Goal: Entertainment & Leisure: Consume media (video, audio)

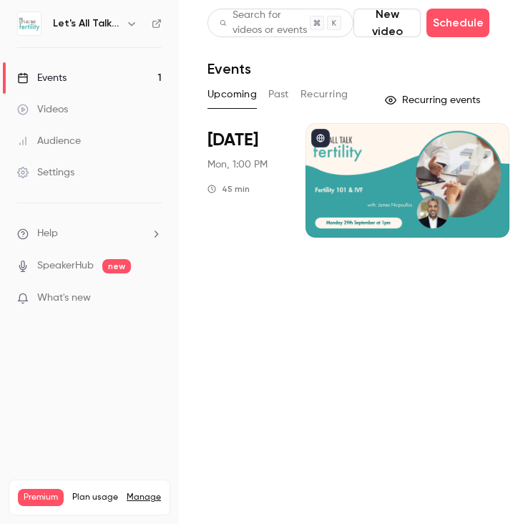
click at [63, 16] on h6 "Let's All Talk Fertility Live" at bounding box center [86, 23] width 67 height 14
click at [66, 24] on h6 "Let's All Talk Fertility Live" at bounding box center [86, 23] width 67 height 14
click at [132, 25] on icon "button" at bounding box center [131, 23] width 11 height 11
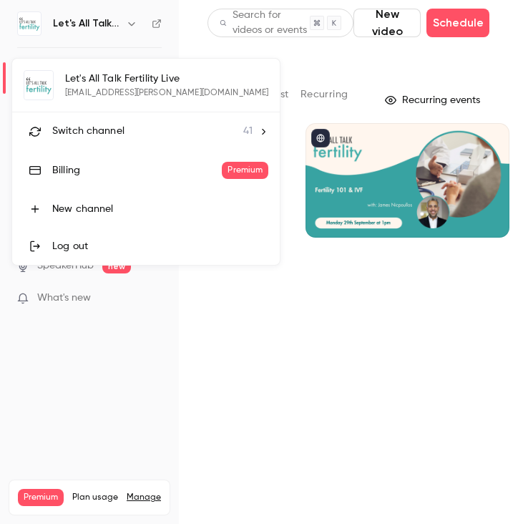
click at [129, 127] on div "Switch channel 41" at bounding box center [152, 131] width 200 height 15
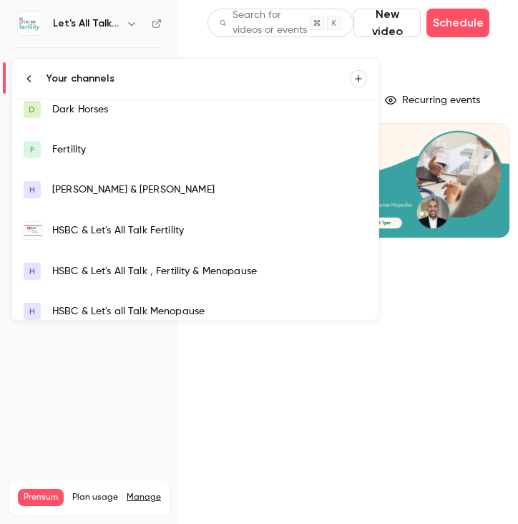
scroll to position [13, 0]
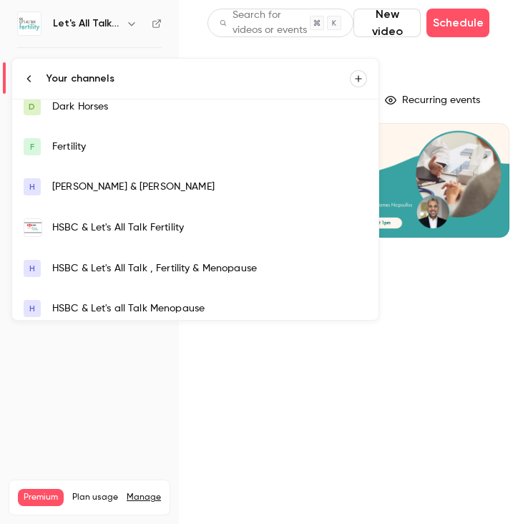
click at [107, 221] on div "HSBC & Let's All Talk Fertility" at bounding box center [209, 227] width 315 height 14
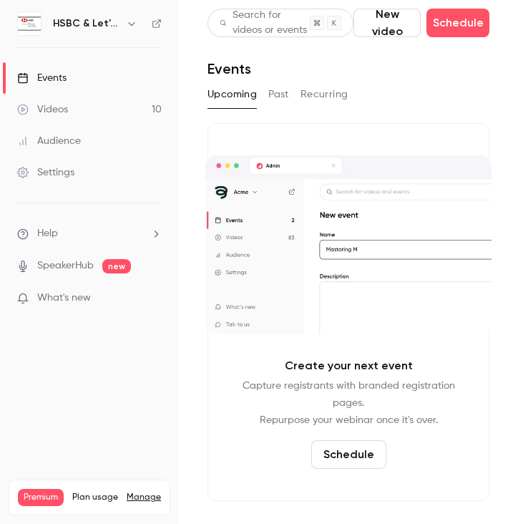
click at [272, 94] on button "Past" at bounding box center [278, 94] width 21 height 23
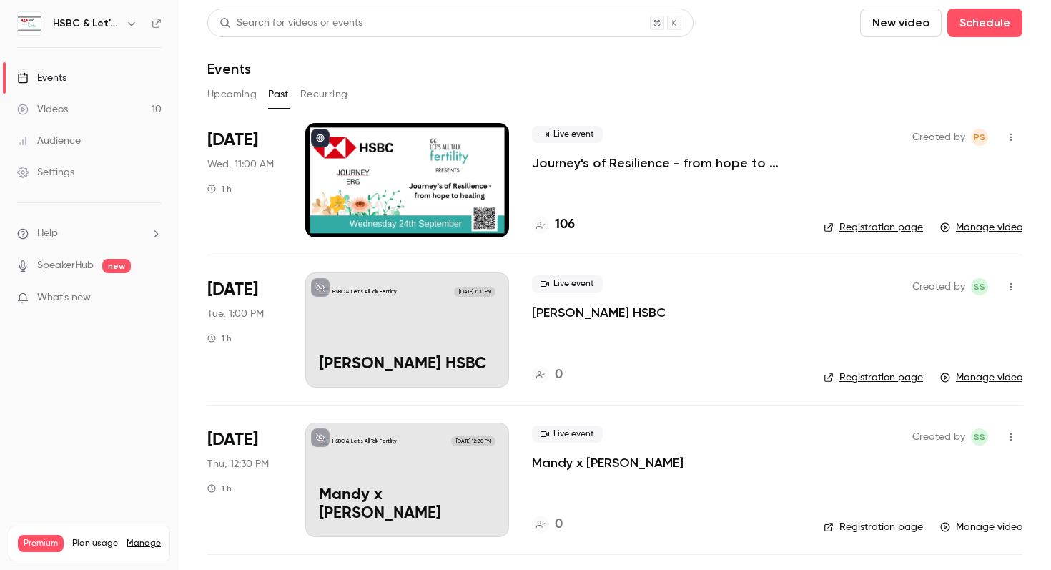
click at [423, 199] on div at bounding box center [407, 180] width 204 height 114
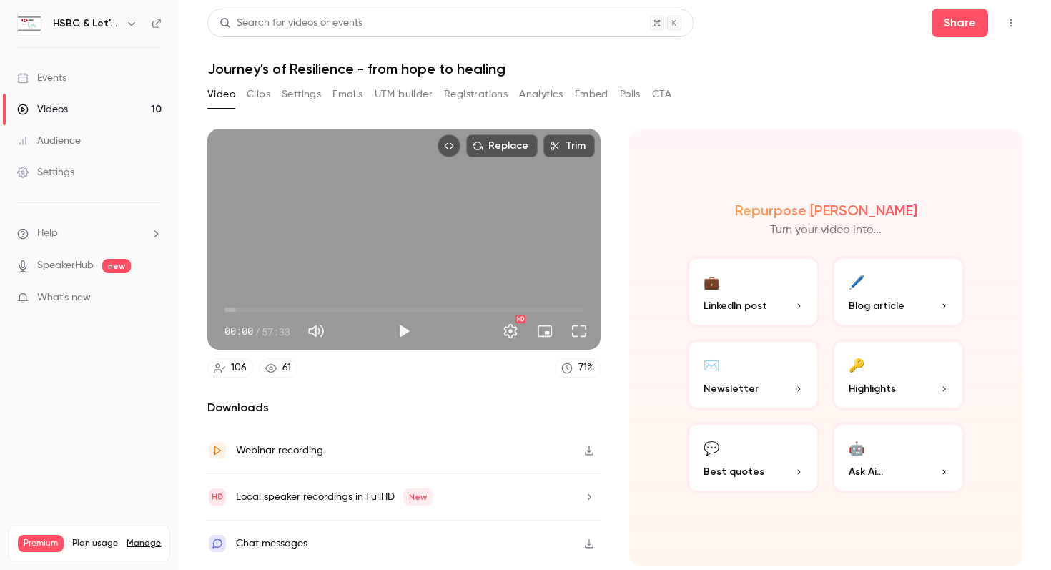
click at [517, 293] on button "💼 LinkedIn post" at bounding box center [754, 292] width 134 height 72
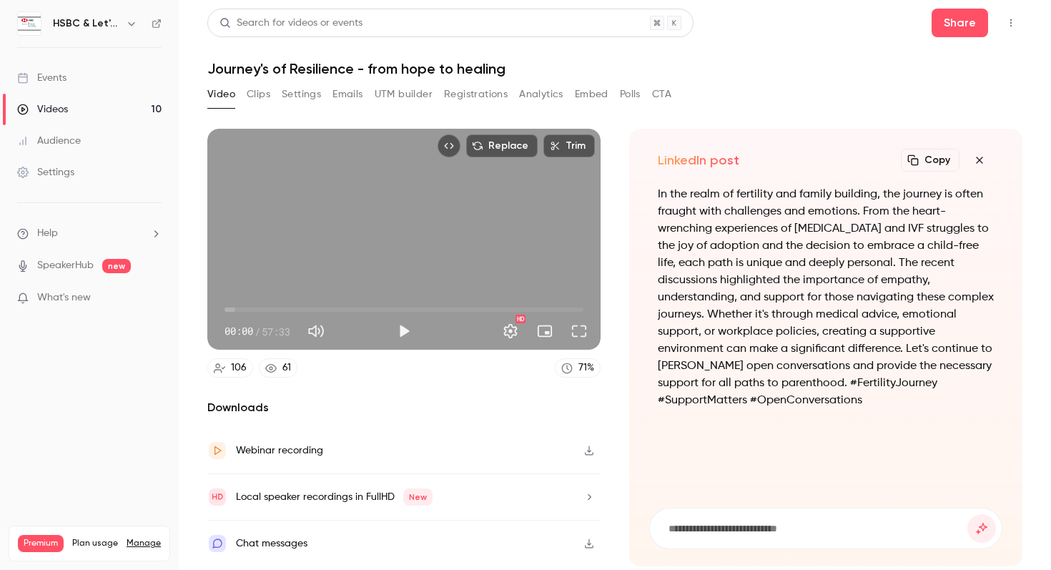
click at [517, 157] on icon "button" at bounding box center [979, 159] width 17 height 11
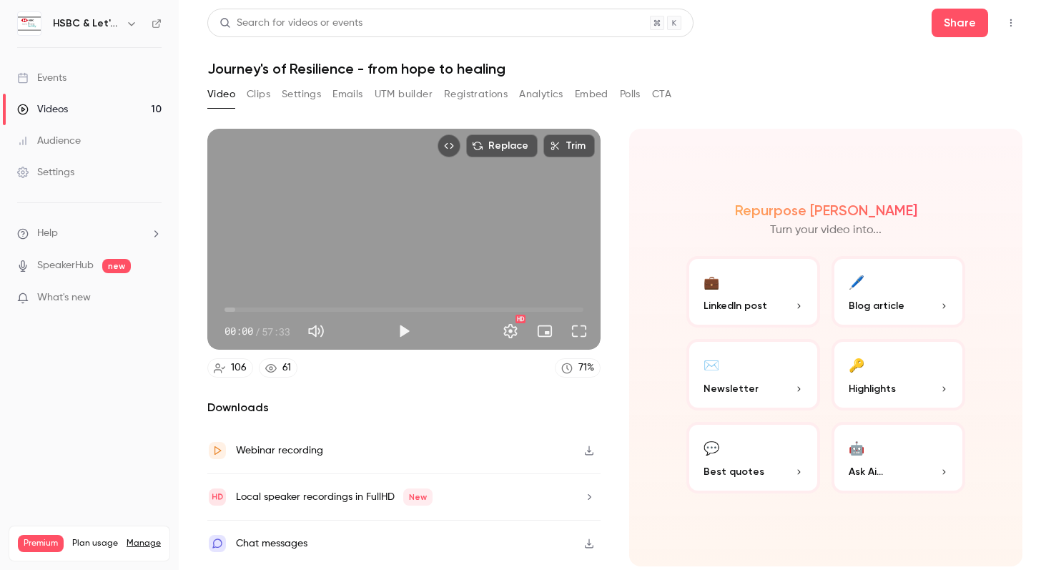
click at [517, 298] on span "Blog article" at bounding box center [877, 305] width 56 height 15
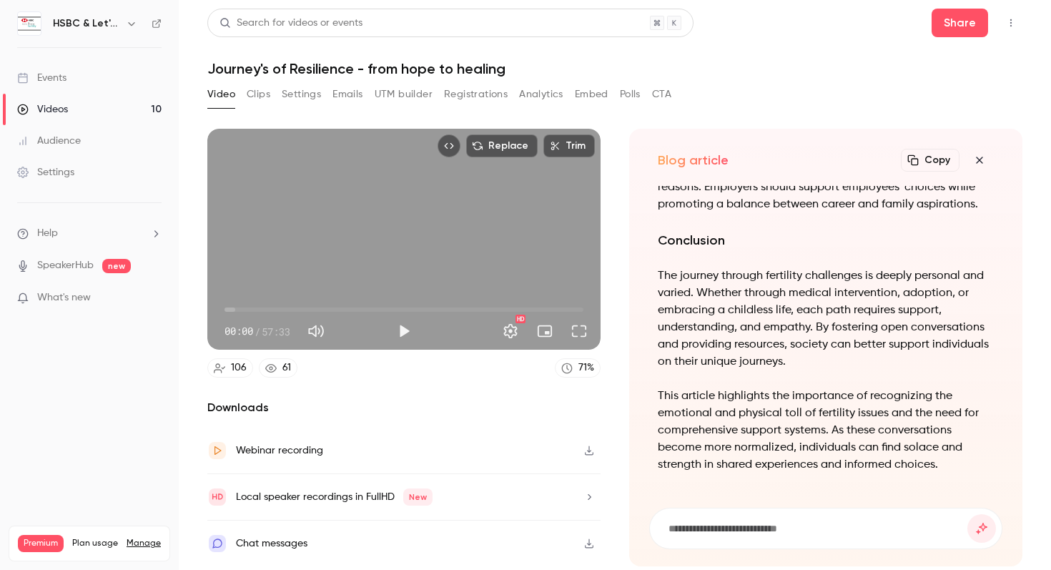
click at [358, 498] on div "Local speaker recordings in FullHD New" at bounding box center [334, 496] width 197 height 17
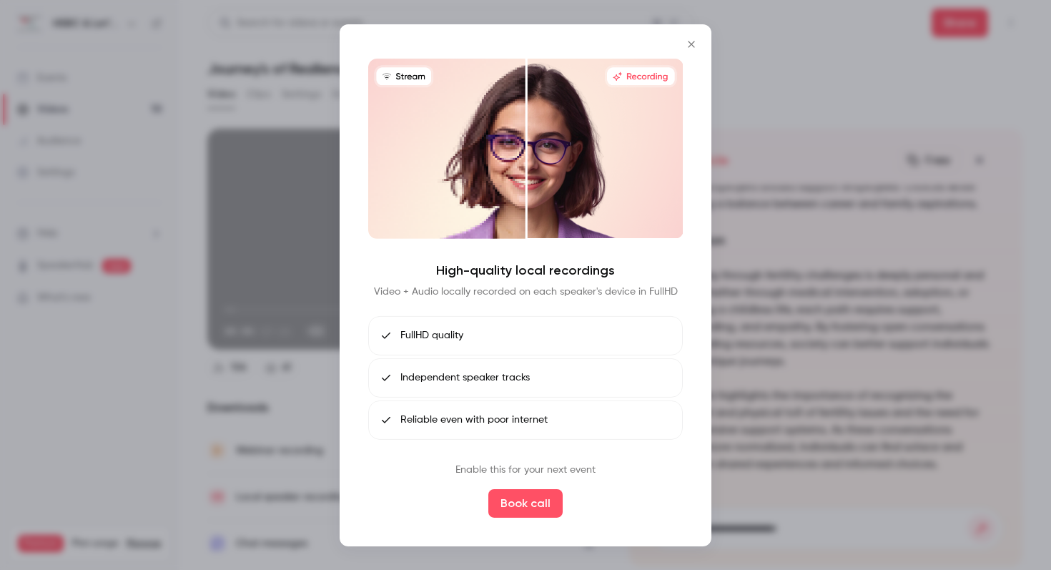
click at [267, 501] on div at bounding box center [525, 285] width 1051 height 570
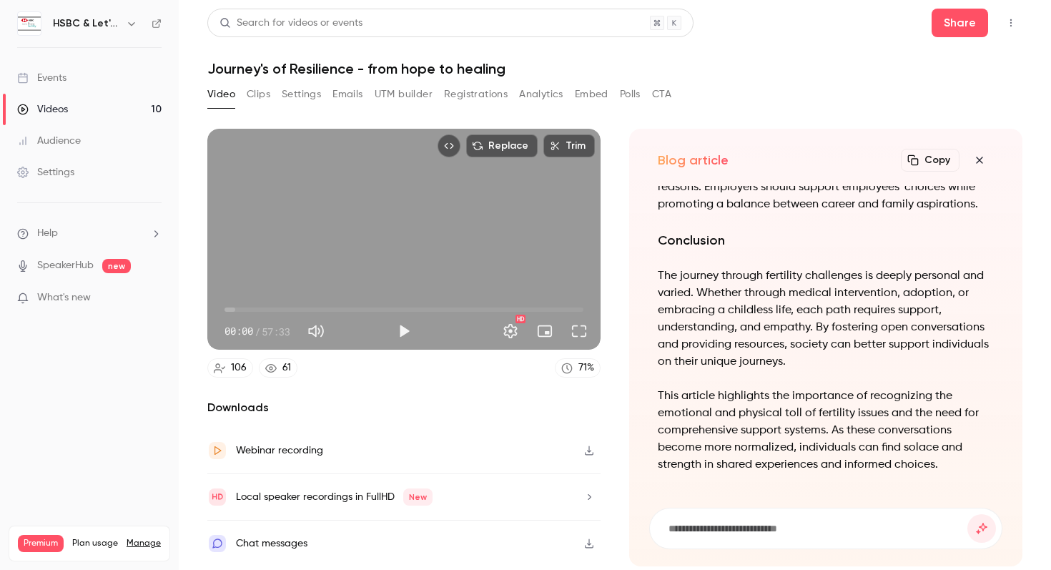
click at [269, 458] on div "Webinar recording" at bounding box center [279, 450] width 87 height 17
click at [403, 330] on button "Play" at bounding box center [404, 331] width 29 height 29
click at [401, 245] on div "Replace Trim 00:01 00:01 / 57:33 HD" at bounding box center [403, 239] width 393 height 221
click at [405, 330] on button "Play" at bounding box center [404, 331] width 29 height 29
drag, startPoint x: 230, startPoint y: 313, endPoint x: 300, endPoint y: 307, distance: 71.0
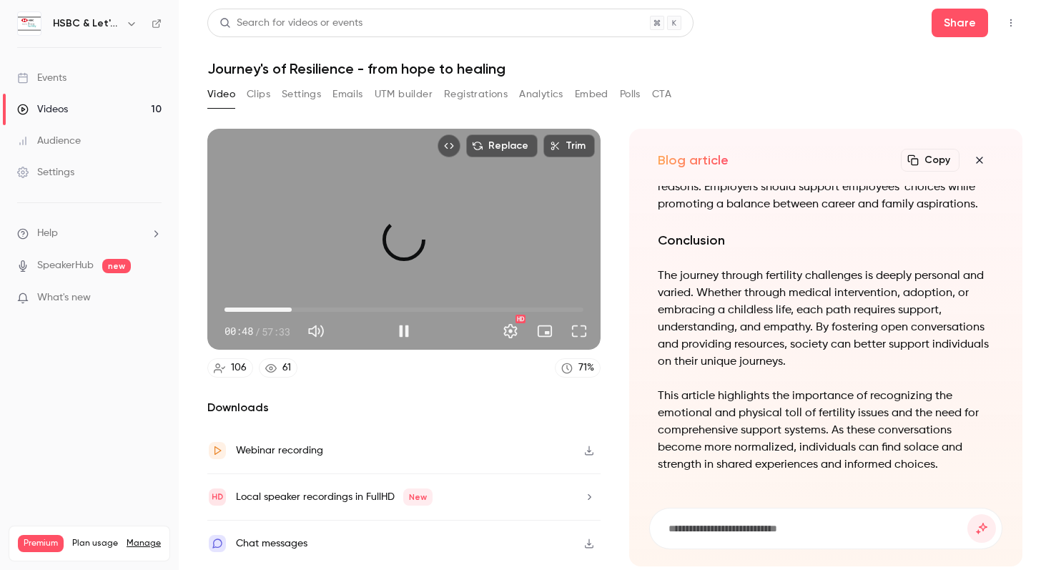
click at [294, 308] on span "10:46" at bounding box center [292, 310] width 4 height 4
drag, startPoint x: 301, startPoint y: 311, endPoint x: 278, endPoint y: 310, distance: 22.9
click at [287, 310] on span "10:19" at bounding box center [289, 310] width 4 height 4
drag, startPoint x: 278, startPoint y: 310, endPoint x: 228, endPoint y: 310, distance: 50.1
click at [247, 310] on span "03:53" at bounding box center [249, 310] width 4 height 4
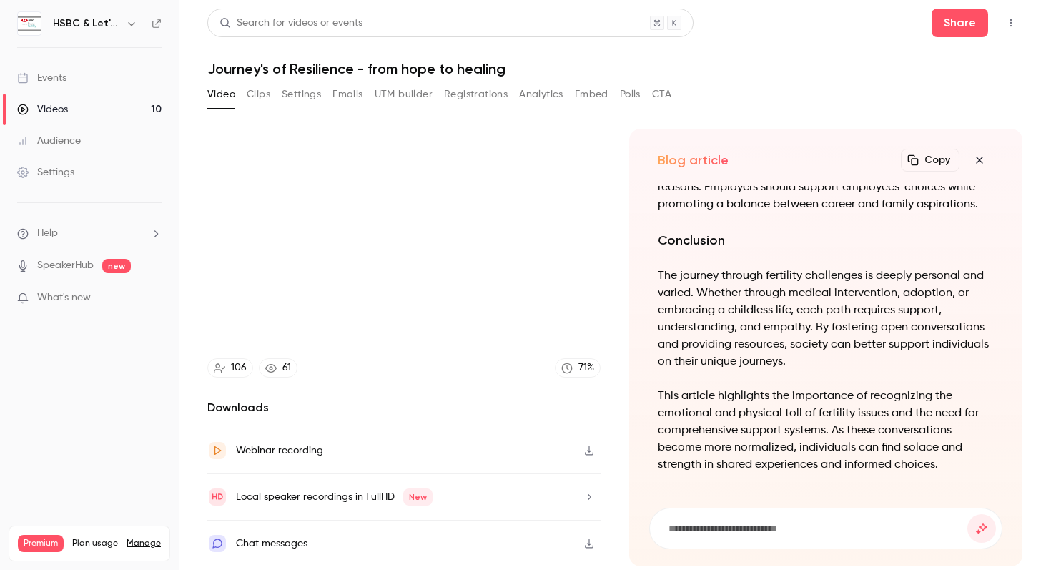
click at [252, 416] on h2 "Downloads" at bounding box center [403, 407] width 393 height 17
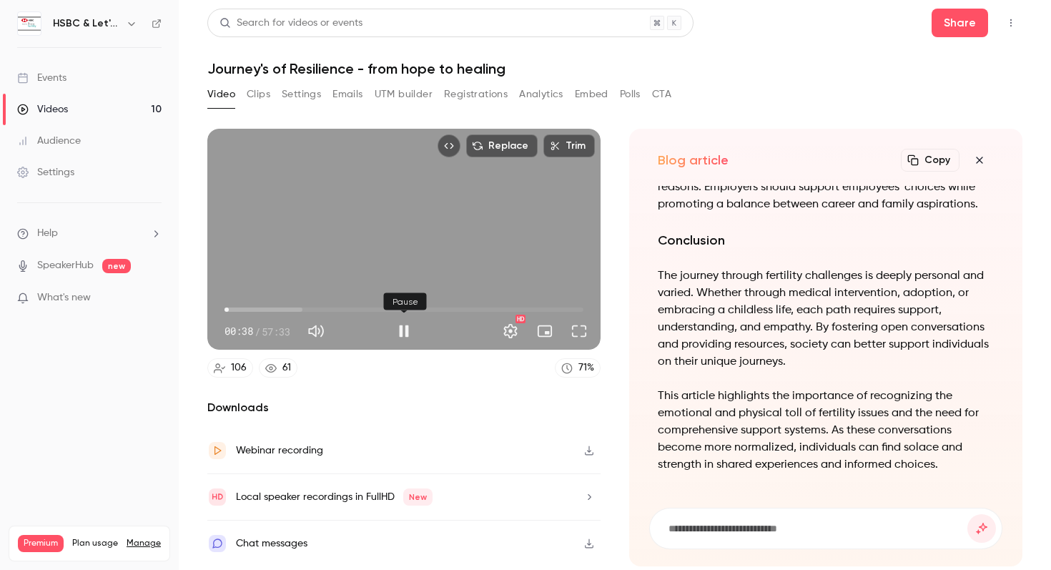
click at [407, 332] on button "Pause" at bounding box center [404, 331] width 29 height 29
type input "****"
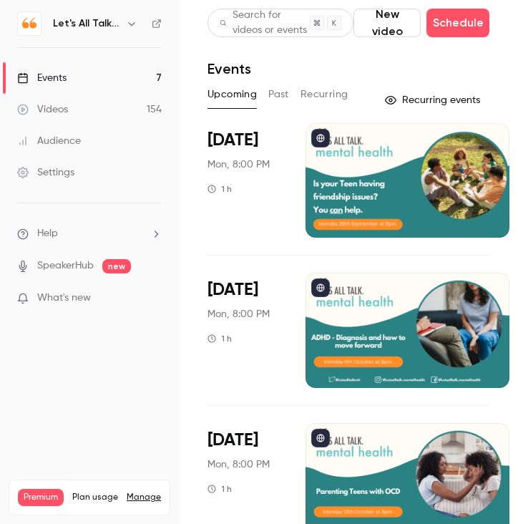
click at [156, 24] on icon at bounding box center [157, 24] width 10 height 10
click at [137, 23] on button "button" at bounding box center [131, 23] width 17 height 17
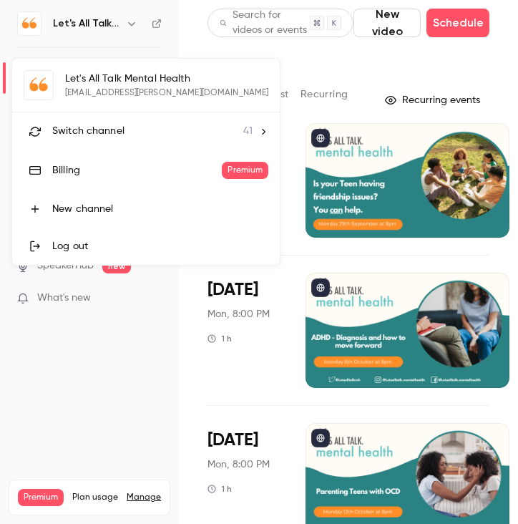
click at [107, 127] on span "Switch channel" at bounding box center [88, 131] width 72 height 15
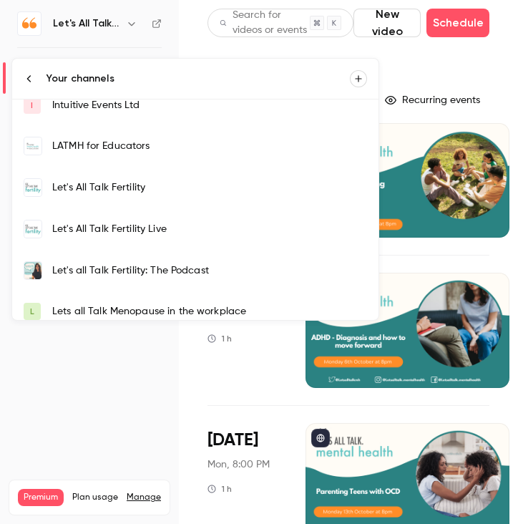
scroll to position [325, 0]
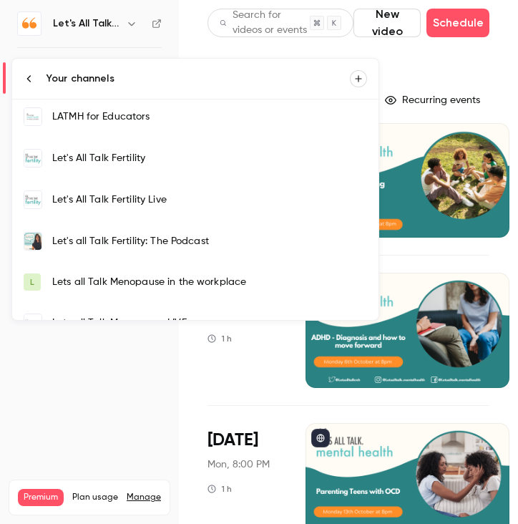
click at [107, 191] on link "Let's All Talk Fertility Live" at bounding box center [195, 199] width 366 height 41
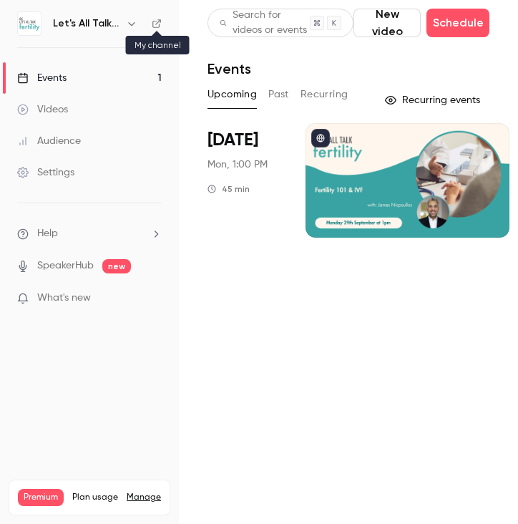
click at [157, 28] on icon at bounding box center [157, 24] width 10 height 10
